Goal: Information Seeking & Learning: Learn about a topic

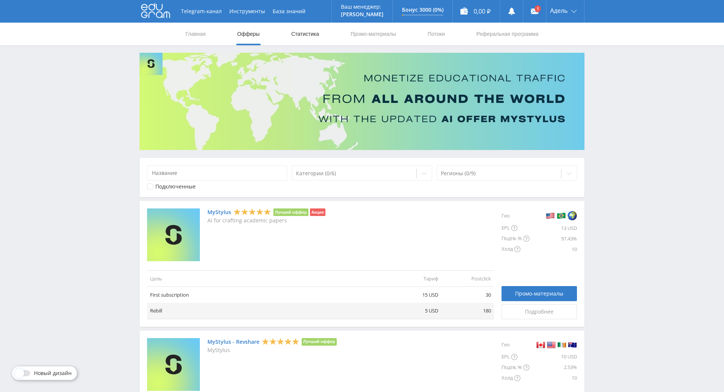
click at [306, 38] on link "Статистика" at bounding box center [304, 34] width 29 height 23
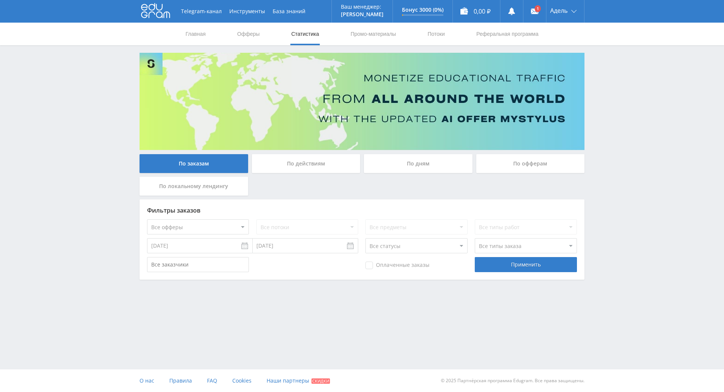
click at [320, 170] on div "По действиям" at bounding box center [306, 163] width 109 height 19
click at [0, 0] on input "По действиям" at bounding box center [0, 0] width 0 height 0
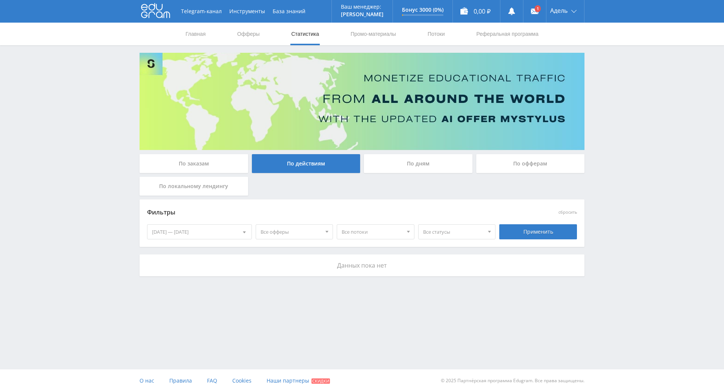
click at [520, 163] on div "По офферам" at bounding box center [530, 163] width 109 height 19
click at [0, 0] on input "По офферам" at bounding box center [0, 0] width 0 height 0
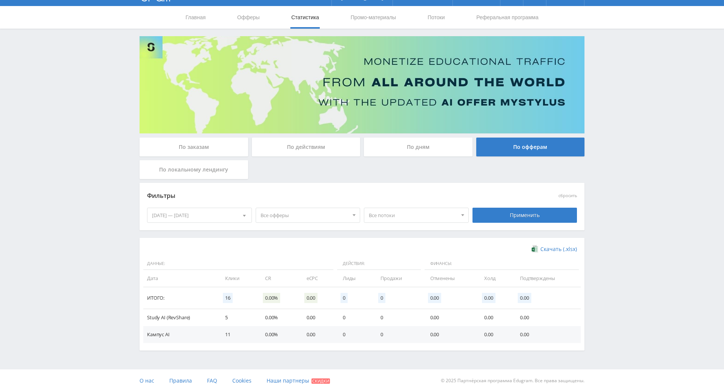
scroll to position [62, 0]
click at [158, 309] on td "Study AI (RevShare)" at bounding box center [180, 317] width 74 height 17
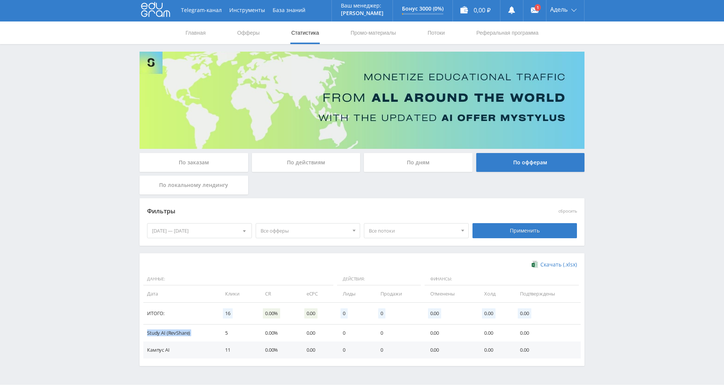
scroll to position [0, 0]
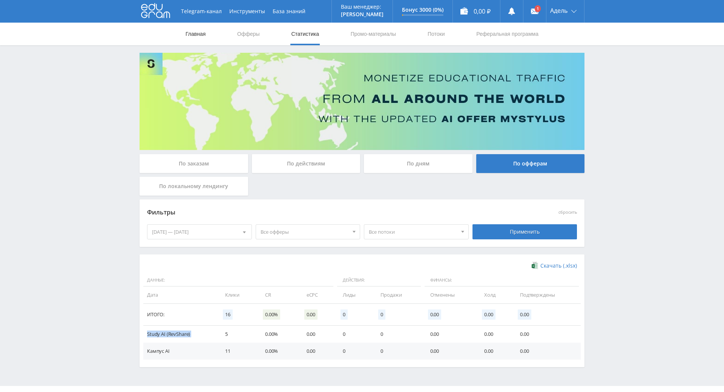
click at [191, 35] on link "Главная" at bounding box center [195, 34] width 21 height 23
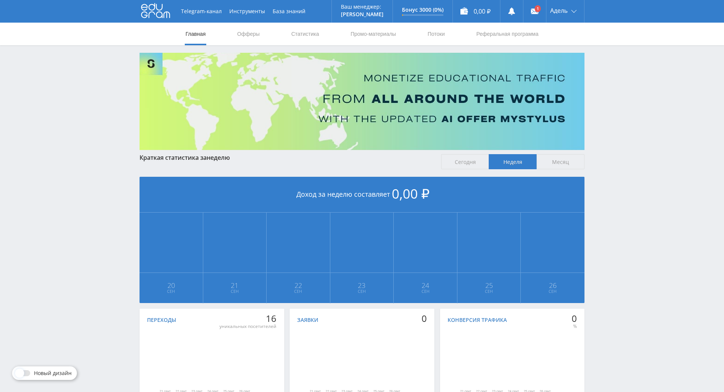
click at [156, 14] on icon at bounding box center [155, 10] width 29 height 15
click at [241, 36] on link "Офферы" at bounding box center [248, 34] width 24 height 23
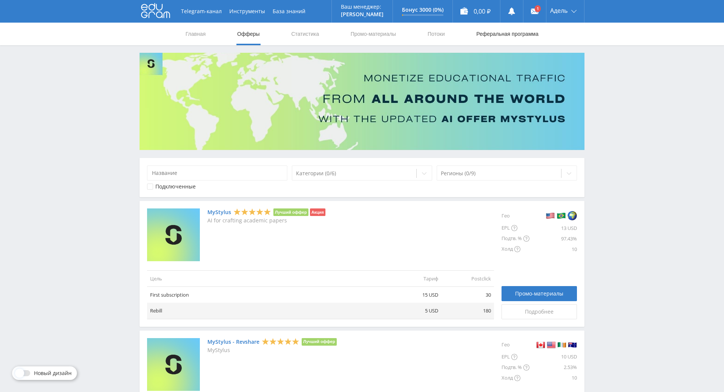
click at [528, 35] on link "Реферальная программа" at bounding box center [507, 34] width 64 height 23
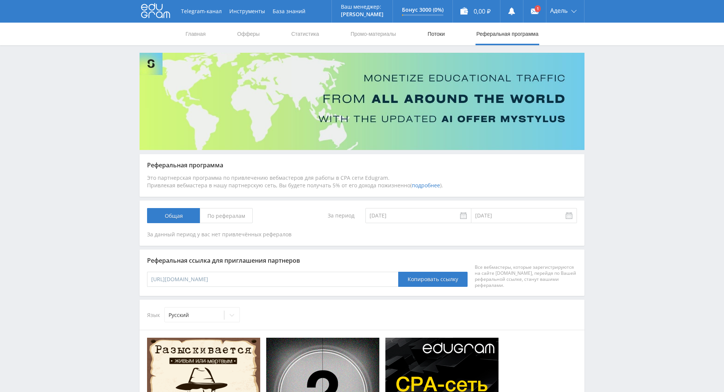
click at [430, 40] on link "Потоки" at bounding box center [436, 34] width 19 height 23
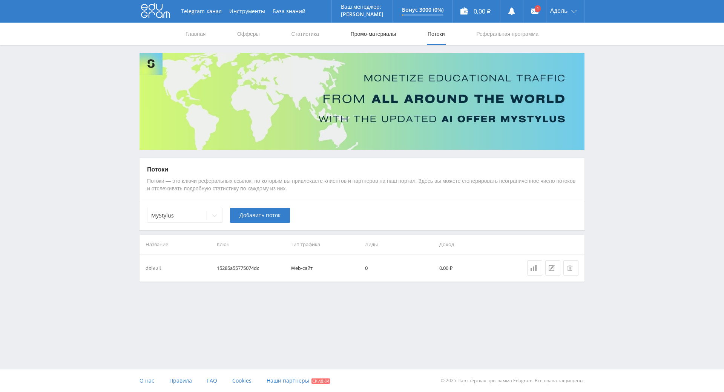
click at [375, 38] on link "Промо-материалы" at bounding box center [373, 34] width 47 height 23
select select "376"
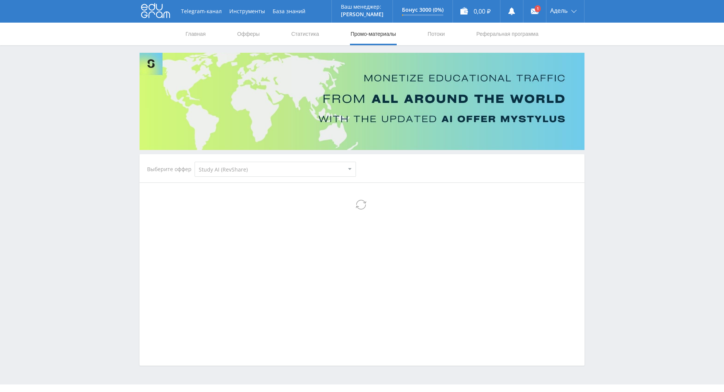
select select "376"
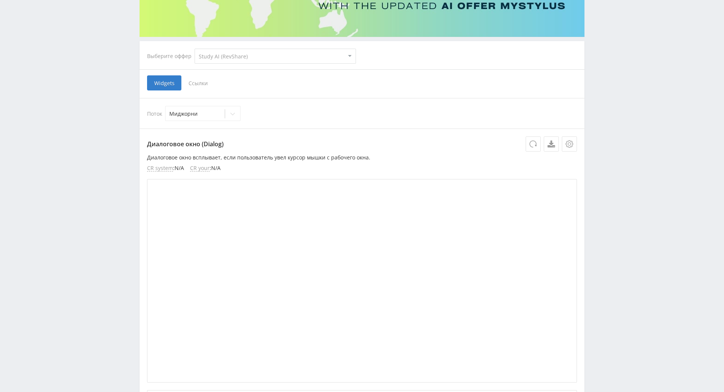
click at [189, 80] on span "Ссылки" at bounding box center [198, 82] width 34 height 15
click at [0, 0] on input "Ссылки" at bounding box center [0, 0] width 0 height 0
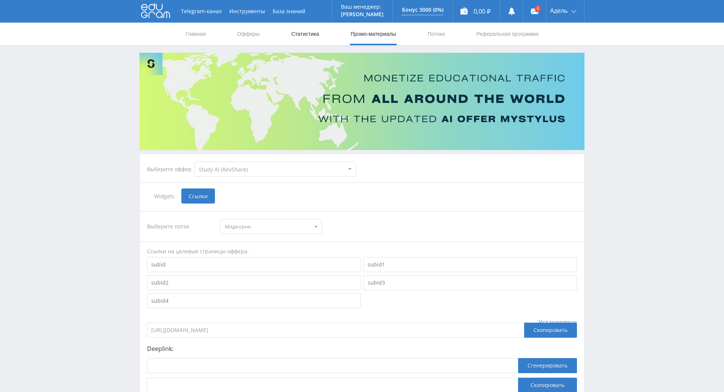
click at [307, 39] on link "Статистика" at bounding box center [304, 34] width 29 height 23
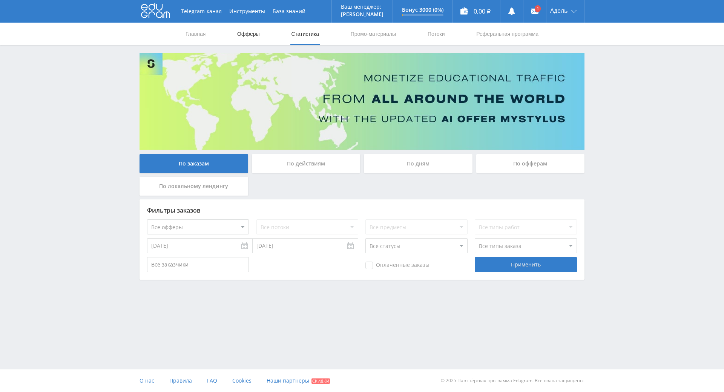
click at [254, 36] on link "Офферы" at bounding box center [248, 34] width 24 height 23
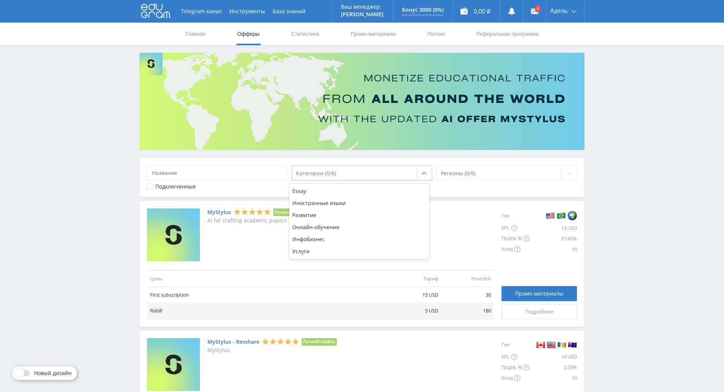
click at [355, 179] on div "Категории (0/6)" at bounding box center [362, 172] width 140 height 15
click at [367, 28] on link "Промо-материалы" at bounding box center [373, 34] width 47 height 23
select select "376"
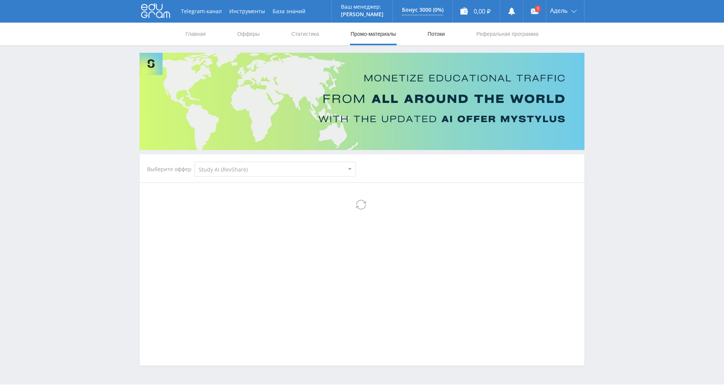
select select "376"
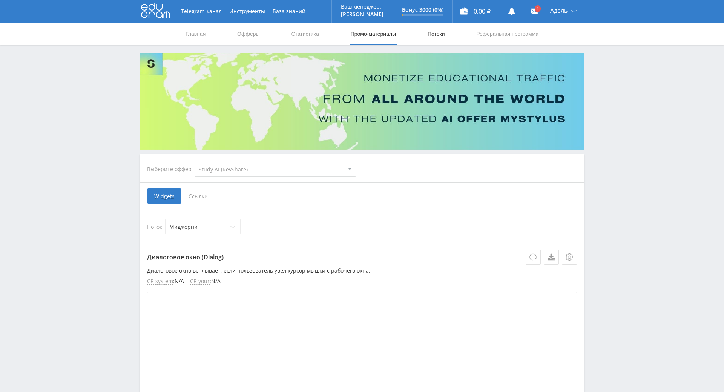
click at [432, 31] on link "Потоки" at bounding box center [436, 34] width 19 height 23
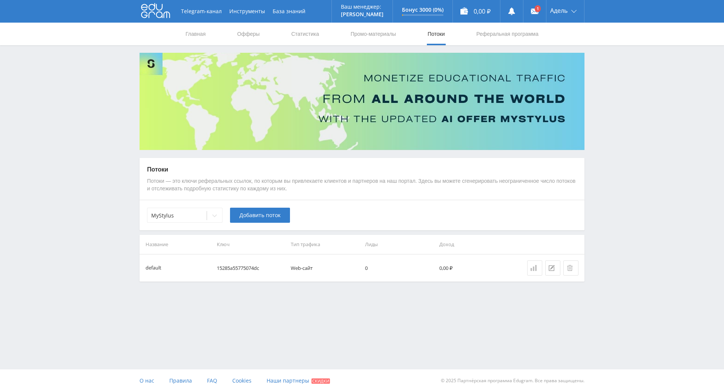
click at [537, 270] on div at bounding box center [534, 268] width 8 height 6
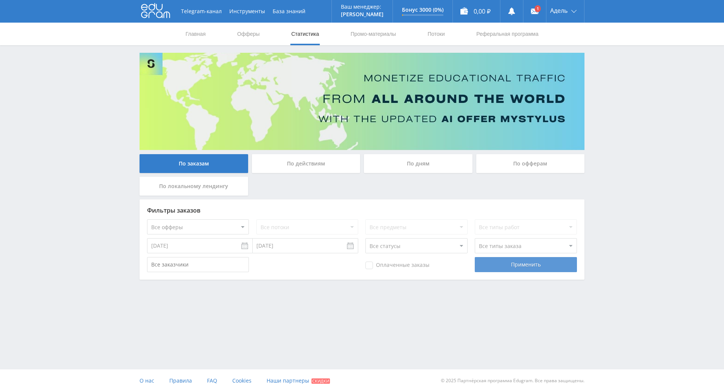
click at [529, 264] on div "Применить" at bounding box center [526, 264] width 102 height 15
click at [305, 164] on div "По действиям" at bounding box center [306, 163] width 109 height 19
click at [0, 0] on input "По действиям" at bounding box center [0, 0] width 0 height 0
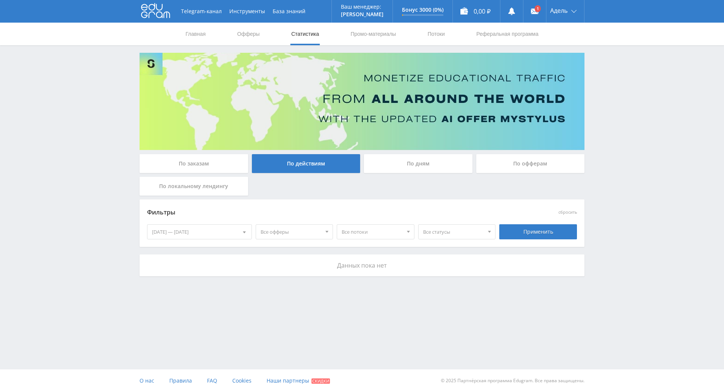
click at [428, 169] on div "По дням" at bounding box center [418, 163] width 109 height 19
click at [0, 0] on input "По дням" at bounding box center [0, 0] width 0 height 0
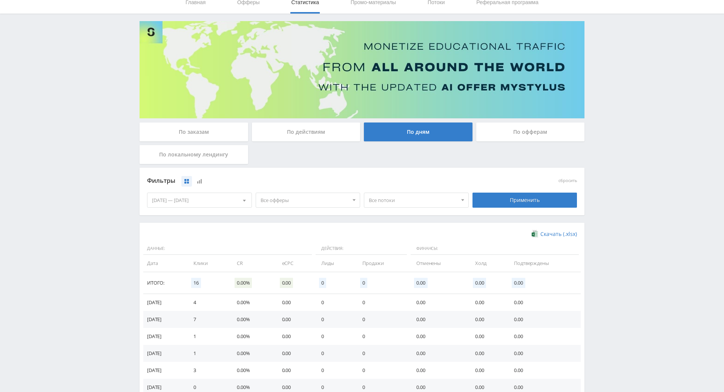
scroll to position [75, 0]
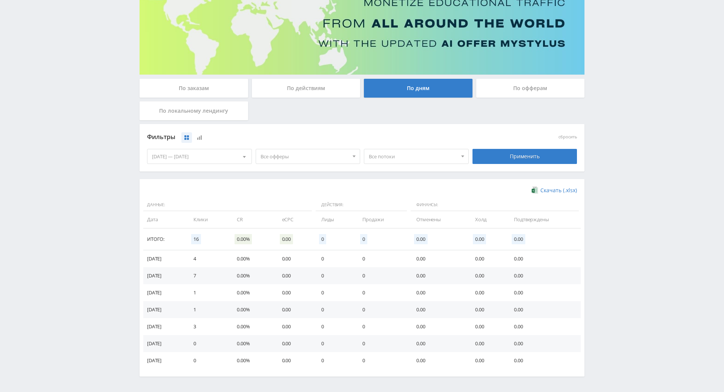
click at [502, 93] on div "По офферам" at bounding box center [530, 88] width 109 height 19
click at [0, 0] on input "По офферам" at bounding box center [0, 0] width 0 height 0
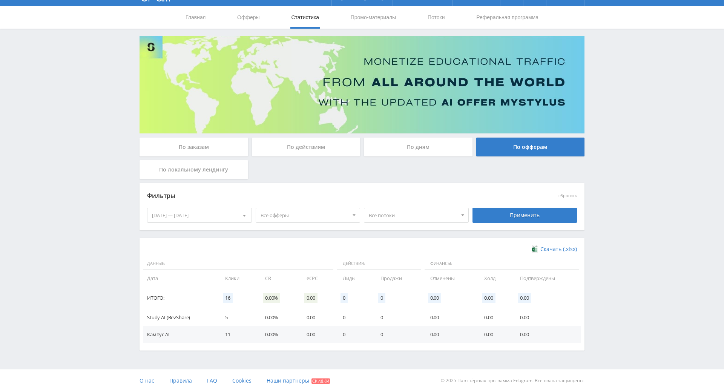
scroll to position [62, 0]
click at [164, 309] on td "Study AI (RevShare)" at bounding box center [180, 317] width 74 height 17
click at [168, 326] on td "Кампус AI" at bounding box center [180, 334] width 74 height 17
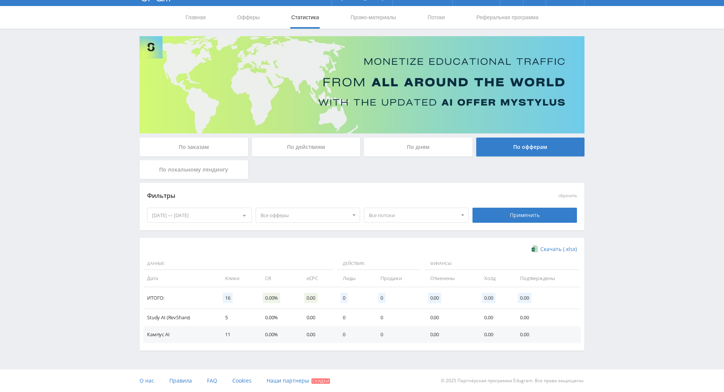
scroll to position [0, 0]
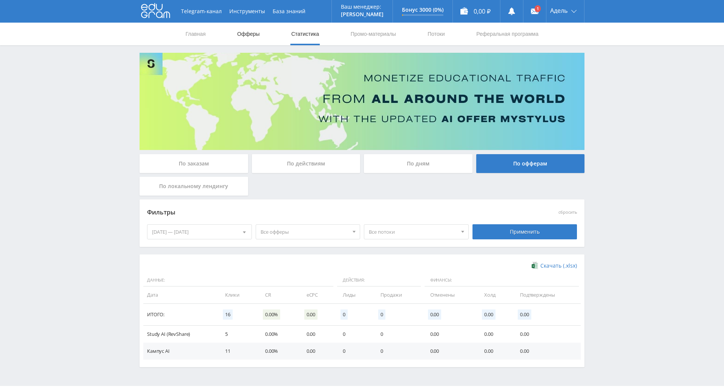
click at [244, 31] on link "Офферы" at bounding box center [248, 34] width 24 height 23
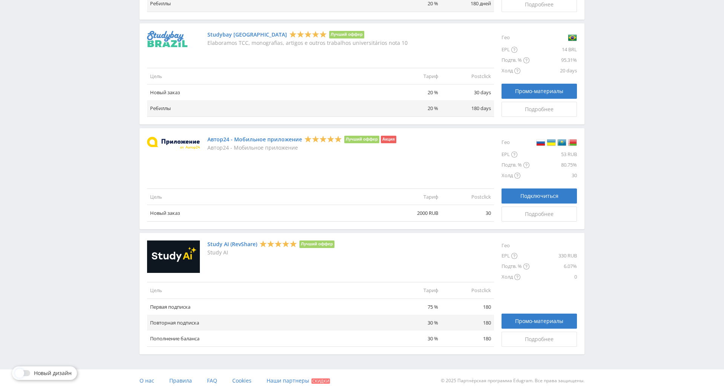
scroll to position [822, 0]
click at [232, 241] on link "Study AI (RevShare)" at bounding box center [232, 244] width 50 height 6
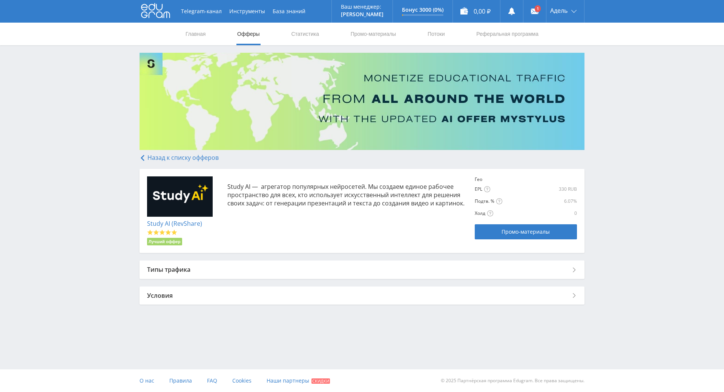
click at [345, 274] on div "Типы трафика" at bounding box center [361, 269] width 445 height 18
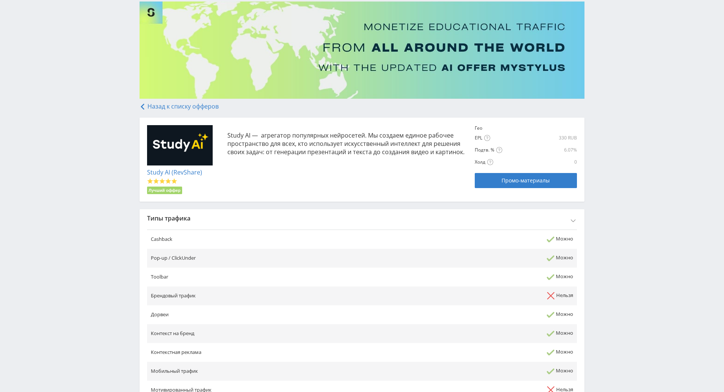
scroll to position [113, 0]
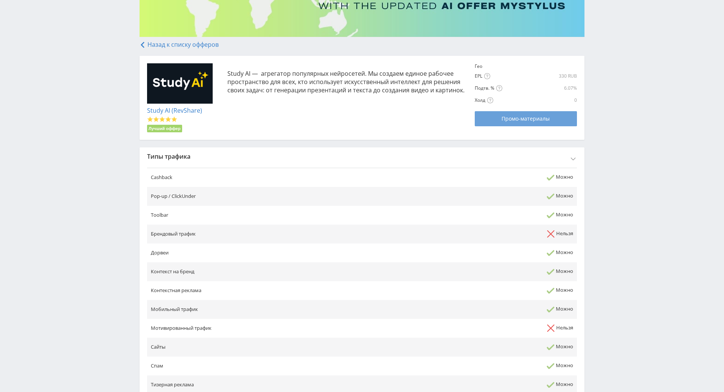
click at [530, 121] on span "Промо-материалы" at bounding box center [525, 119] width 48 height 6
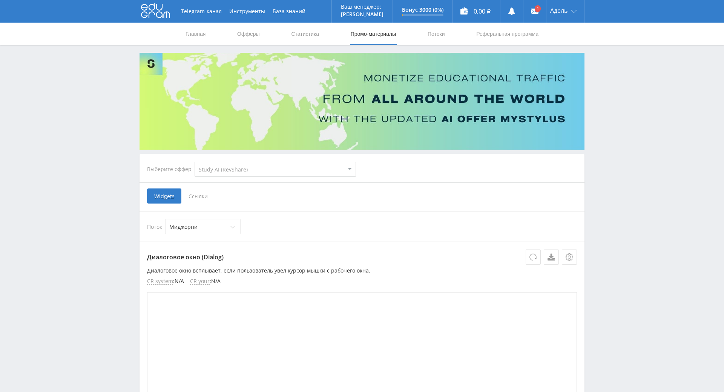
select select "376"
